Goal: Information Seeking & Learning: Learn about a topic

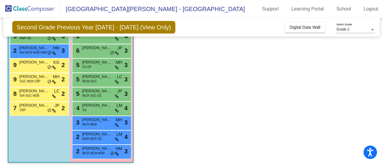
scroll to position [127, 0]
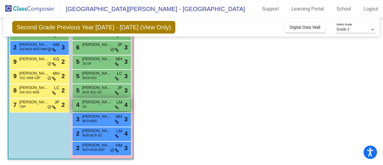
click at [98, 98] on div "4 [PERSON_NAME] May SS LM lock do_not_disturb_alt 4" at bounding box center [101, 104] width 57 height 12
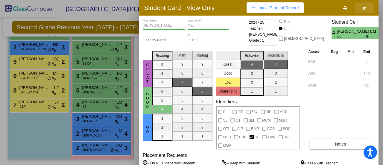
click at [367, 8] on button "button" at bounding box center [364, 7] width 19 height 11
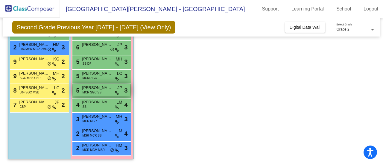
click at [99, 91] on span "MCR SGC SS" at bounding box center [92, 92] width 19 height 4
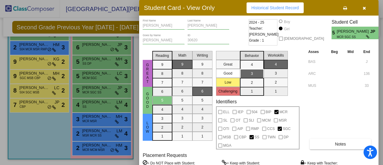
click at [370, 7] on button "button" at bounding box center [364, 7] width 19 height 11
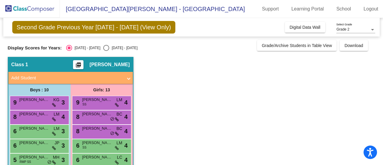
scroll to position [90, 0]
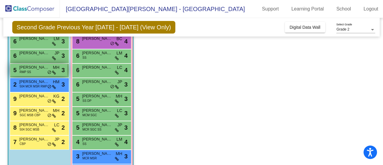
click at [38, 70] on span "[PERSON_NAME]" at bounding box center [34, 67] width 30 height 6
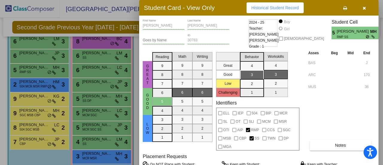
click at [364, 8] on icon "button" at bounding box center [364, 8] width 3 height 4
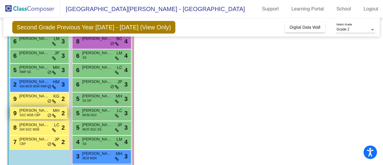
click at [39, 115] on span "SGC MSB CBP" at bounding box center [30, 115] width 21 height 4
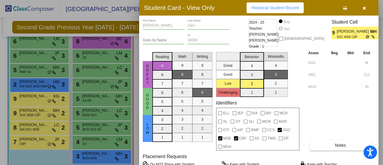
click at [362, 9] on button "button" at bounding box center [364, 7] width 19 height 11
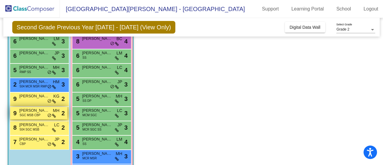
click at [45, 115] on div "9 [PERSON_NAME] SGC MSB CBP MH lock do_not_disturb_alt 2" at bounding box center [38, 113] width 57 height 12
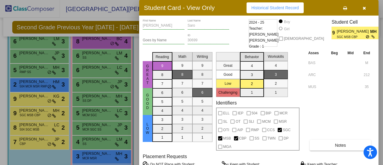
click at [364, 10] on icon "button" at bounding box center [364, 8] width 3 height 4
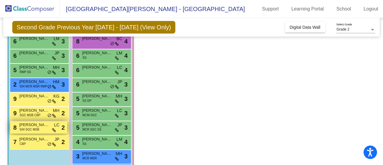
click at [25, 128] on span "504 SGC MSB" at bounding box center [30, 129] width 20 height 4
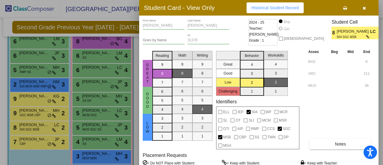
click at [366, 11] on button "button" at bounding box center [364, 7] width 19 height 11
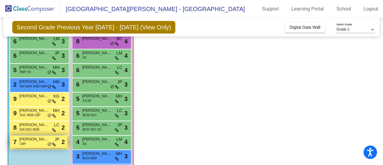
click at [30, 143] on div "7 [PERSON_NAME] CBP JP lock do_not_disturb_alt 2" at bounding box center [38, 142] width 57 height 12
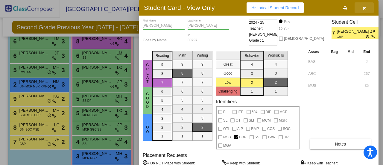
click at [365, 10] on icon "button" at bounding box center [364, 8] width 3 height 4
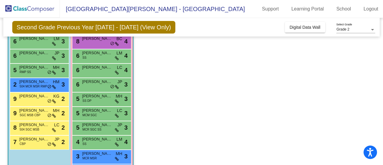
scroll to position [127, 0]
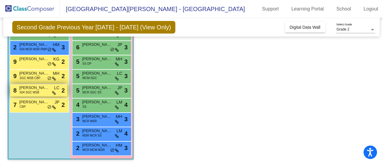
click at [50, 91] on div "8 [PERSON_NAME] 504 SGC MSB LC lock do_not_disturb_alt 2" at bounding box center [38, 90] width 57 height 12
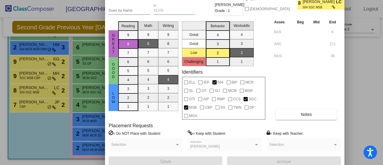
drag, startPoint x: 314, startPoint y: 13, endPoint x: 285, endPoint y: 1, distance: 31.0
click at [280, 0] on html "Accessibility Screen-Reader Guide, Feedback, and Issue Reporting | New window E…" at bounding box center [191, 82] width 383 height 165
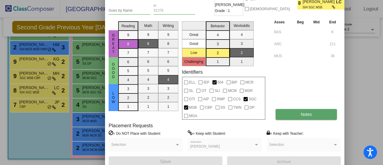
click at [306, 113] on span "Notes" at bounding box center [306, 114] width 11 height 5
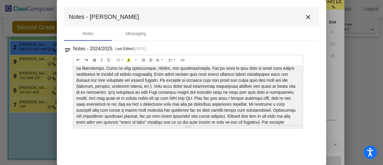
scroll to position [57, 0]
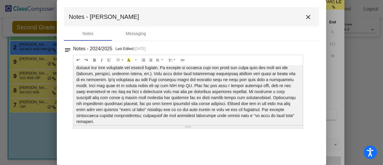
click at [309, 18] on mat-icon "close" at bounding box center [308, 16] width 7 height 7
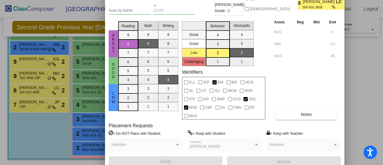
click at [366, 96] on div at bounding box center [191, 82] width 383 height 165
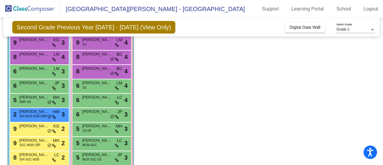
scroll to position [90, 0]
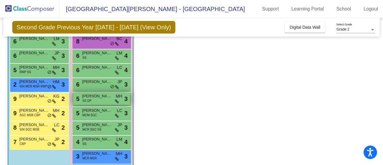
click at [98, 102] on div "5 [PERSON_NAME] SS DP MH lock do_not_disturb_alt 3" at bounding box center [101, 98] width 57 height 12
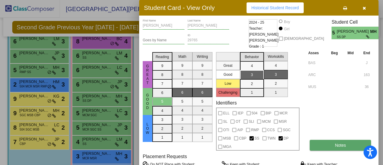
click at [346, 147] on button "Notes" at bounding box center [340, 145] width 61 height 11
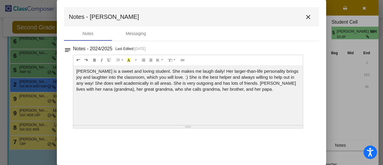
click at [309, 17] on mat-icon "close" at bounding box center [308, 16] width 7 height 7
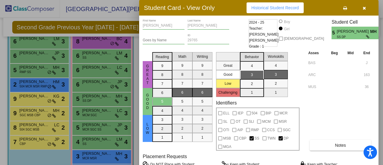
click at [365, 9] on icon "button" at bounding box center [364, 8] width 3 height 4
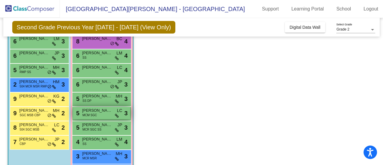
click at [91, 110] on span "[PERSON_NAME]" at bounding box center [97, 110] width 30 height 6
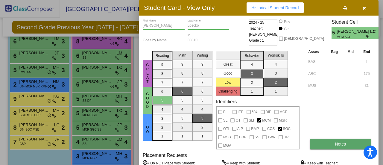
click at [350, 145] on button "Notes" at bounding box center [340, 144] width 61 height 11
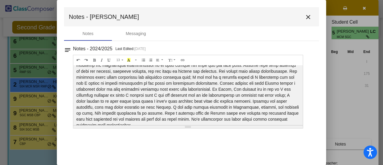
scroll to position [39, 0]
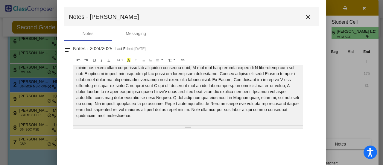
click at [306, 20] on mat-icon "close" at bounding box center [308, 16] width 7 height 7
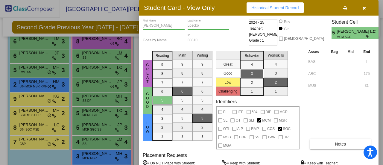
click at [372, 9] on button "button" at bounding box center [364, 7] width 19 height 11
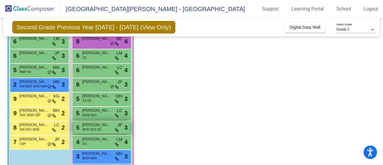
click at [101, 128] on span "MCR SGC SS" at bounding box center [92, 129] width 19 height 4
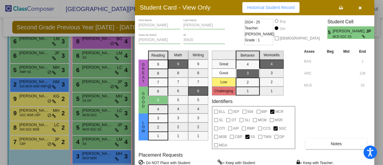
drag, startPoint x: 232, startPoint y: 8, endPoint x: 228, endPoint y: 8, distance: 4.2
click at [228, 8] on div "Student Card - View Only Historical Student Record" at bounding box center [254, 8] width 239 height 16
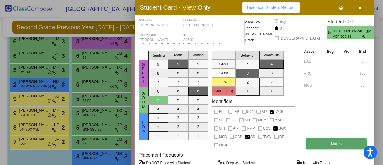
click at [323, 140] on button "Notes" at bounding box center [335, 143] width 61 height 11
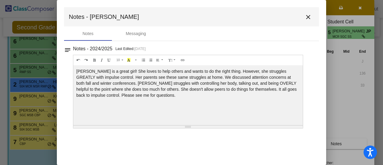
click at [309, 17] on mat-icon "close" at bounding box center [308, 16] width 7 height 7
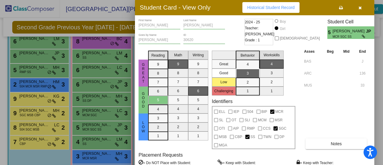
click at [361, 10] on icon "button" at bounding box center [359, 8] width 3 height 4
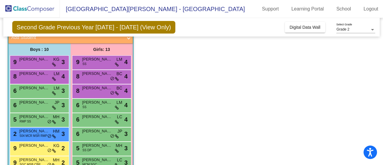
scroll to position [0, 0]
